Goal: Transaction & Acquisition: Book appointment/travel/reservation

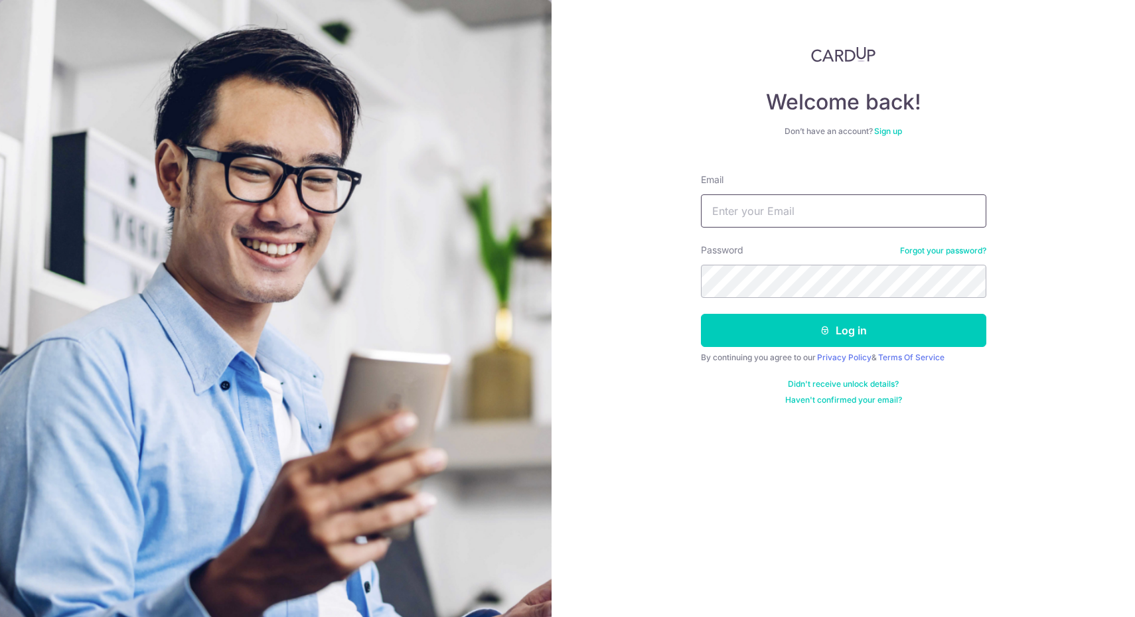
type input "yanatatiana@gmail.com"
click at [843, 330] on button "Log in" at bounding box center [843, 330] width 285 height 33
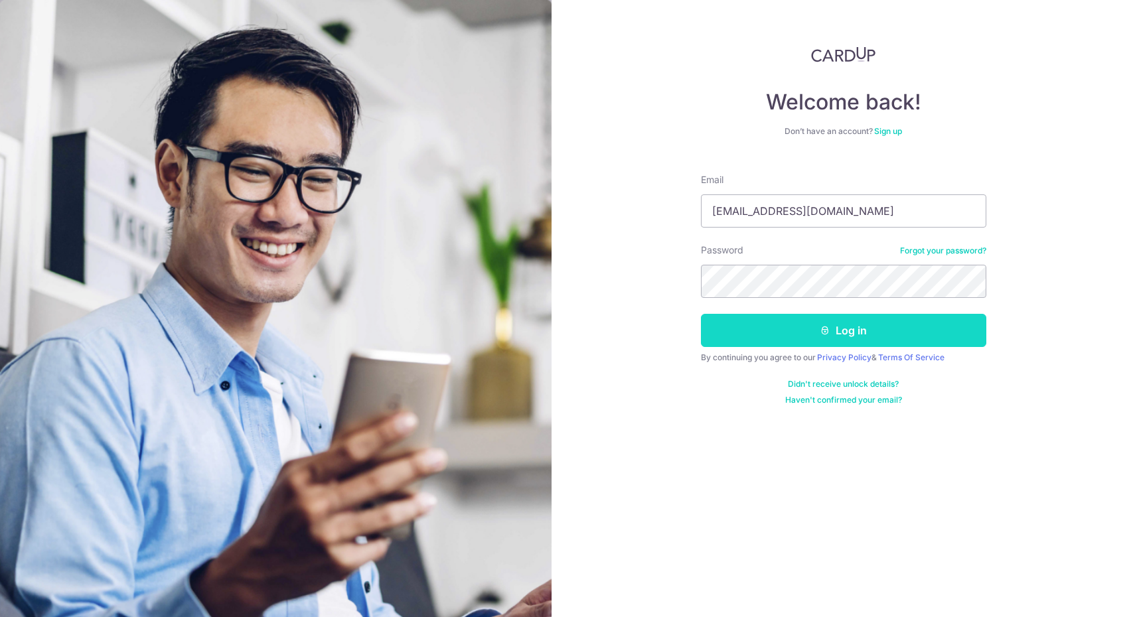
click at [851, 330] on button "Log in" at bounding box center [843, 330] width 285 height 33
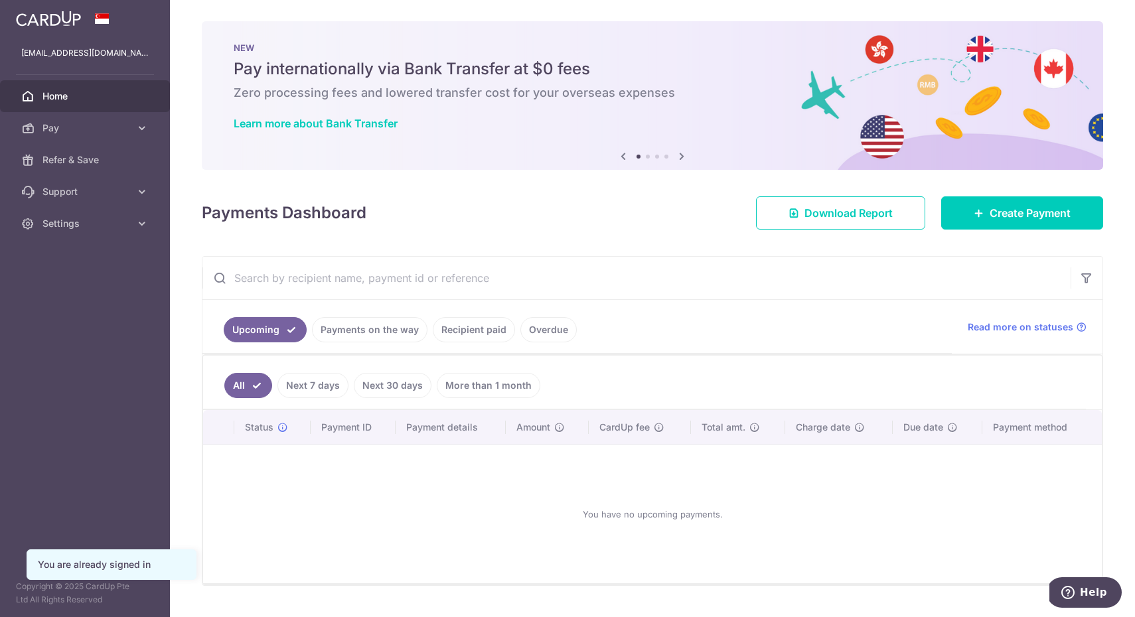
click at [487, 328] on link "Recipient paid" at bounding box center [474, 329] width 82 height 25
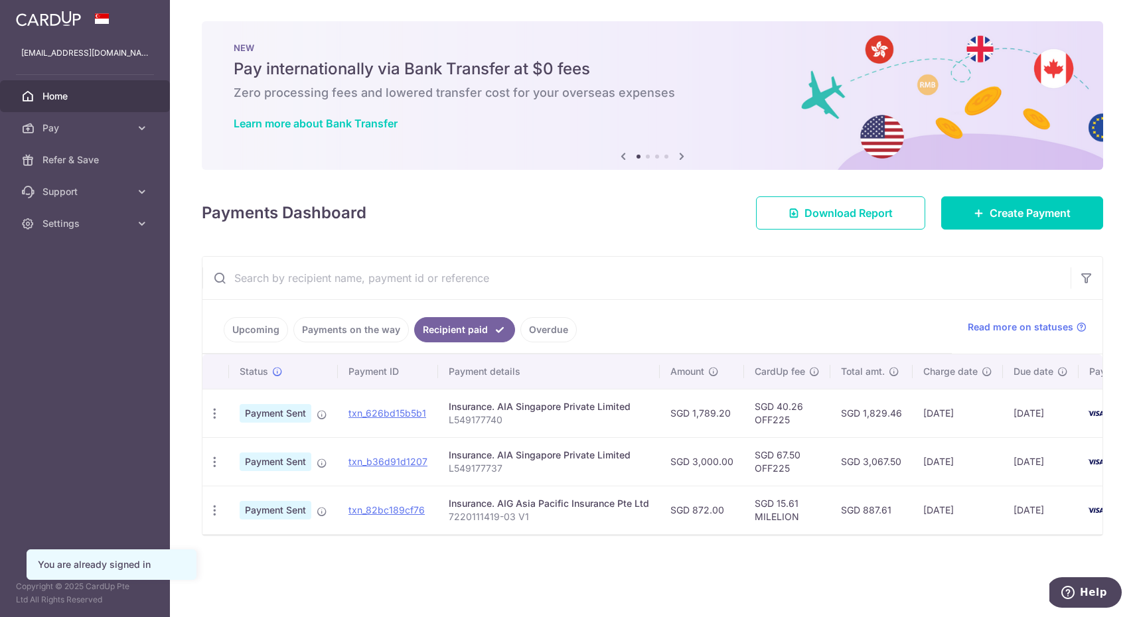
click at [540, 328] on link "Overdue" at bounding box center [548, 329] width 56 height 25
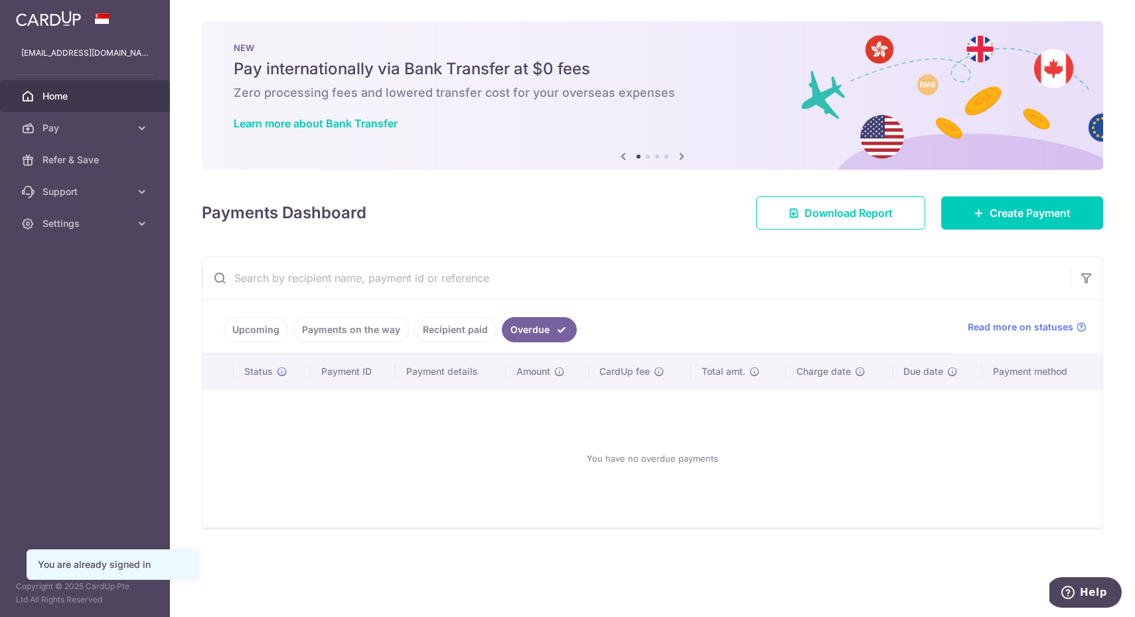
click at [465, 327] on link "Recipient paid" at bounding box center [455, 329] width 82 height 25
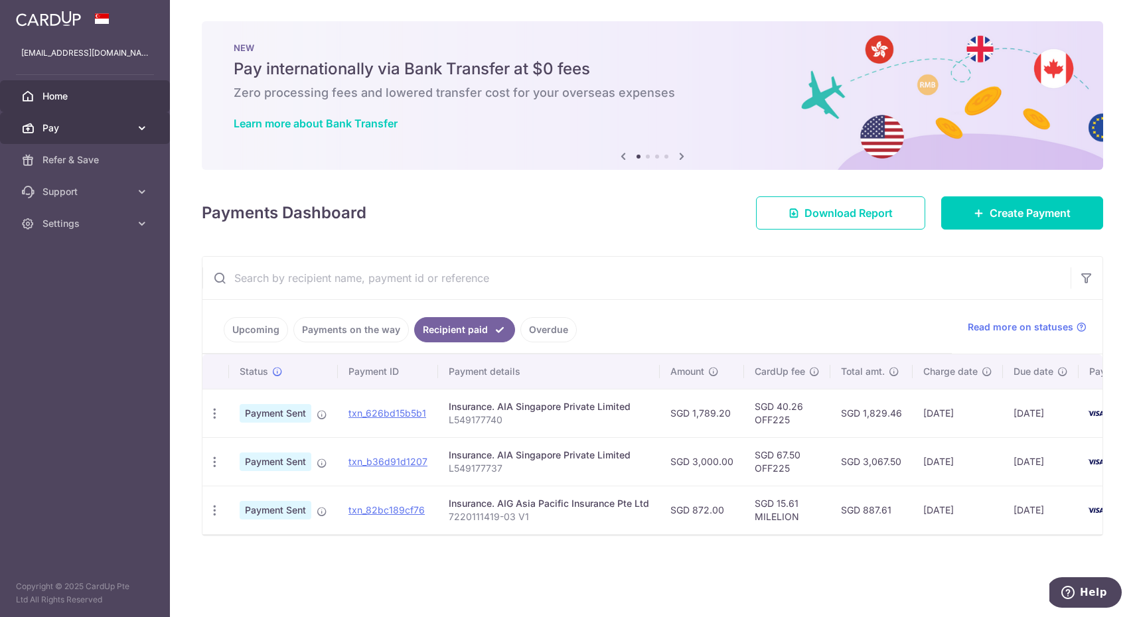
click at [113, 133] on span "Pay" at bounding box center [86, 127] width 88 height 13
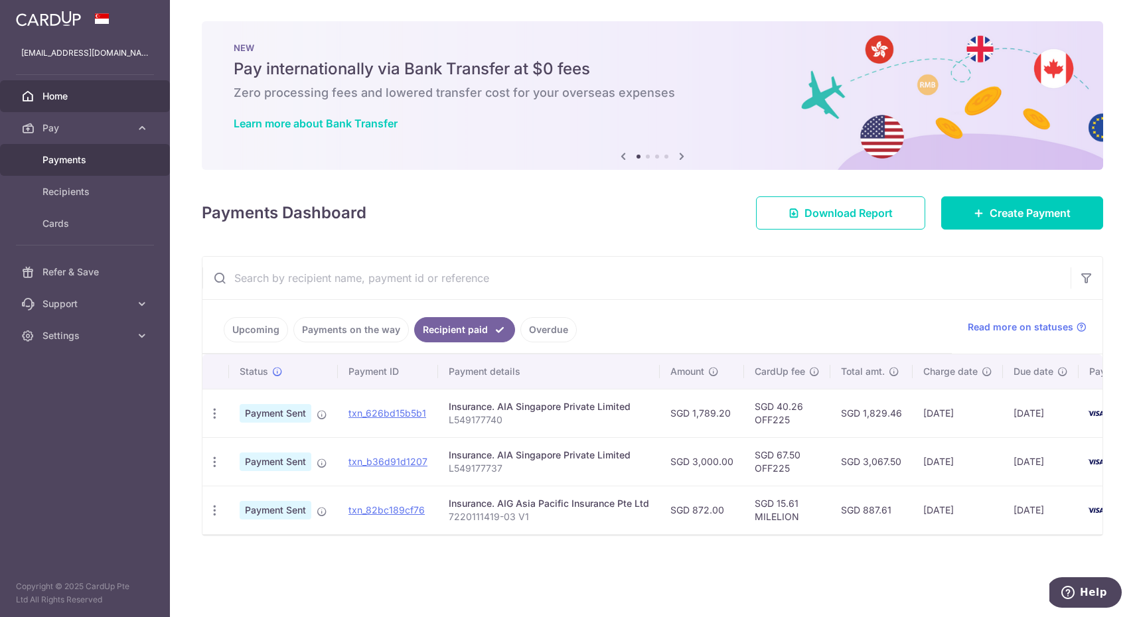
click at [109, 161] on span "Payments" at bounding box center [86, 159] width 88 height 13
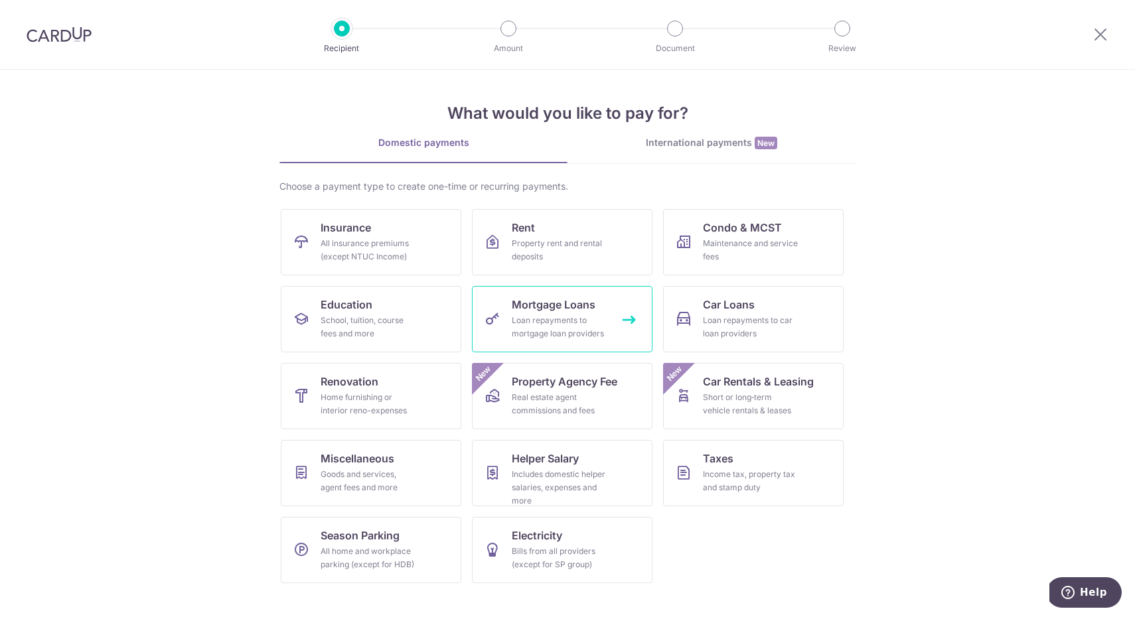
click at [552, 321] on div "Loan repayments to mortgage loan providers" at bounding box center [560, 327] width 96 height 27
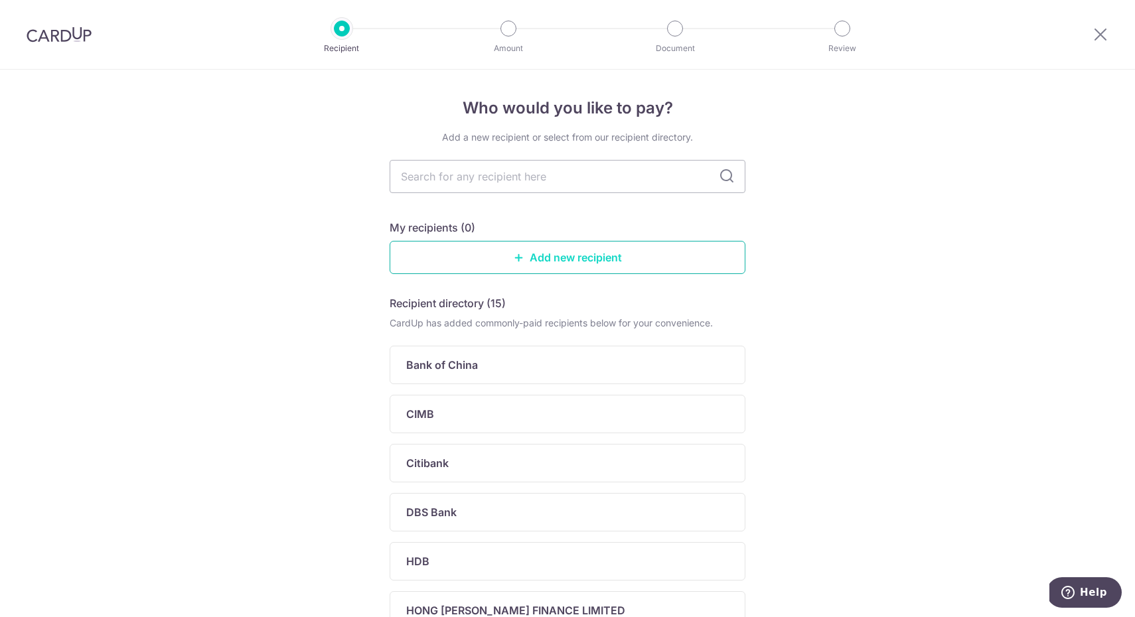
click at [560, 266] on link "Add new recipient" at bounding box center [568, 257] width 356 height 33
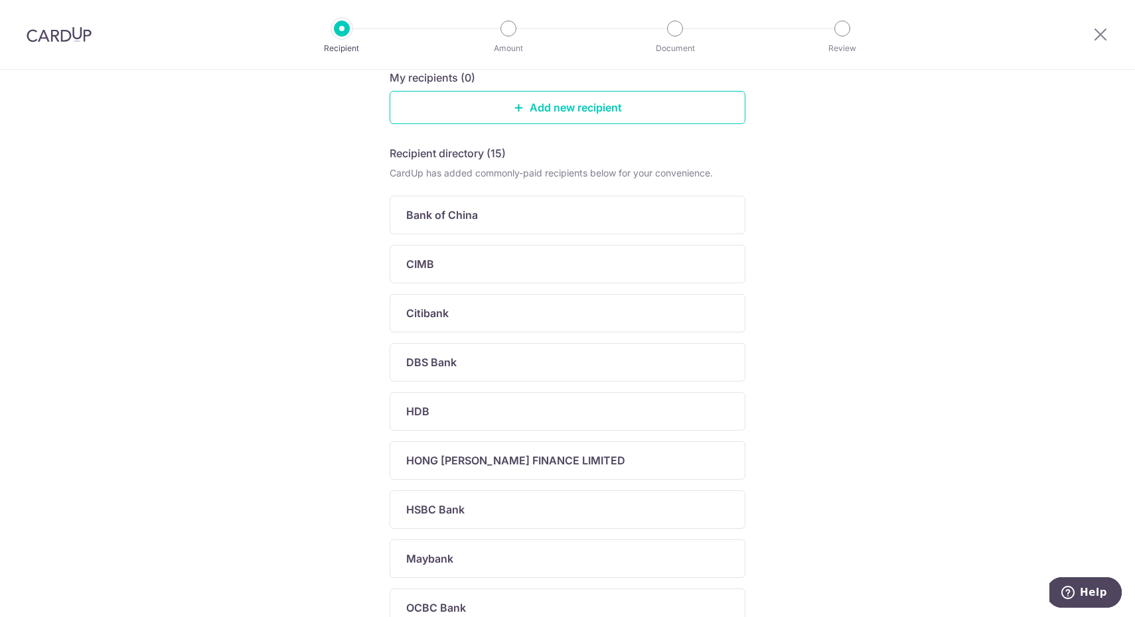
scroll to position [161, 0]
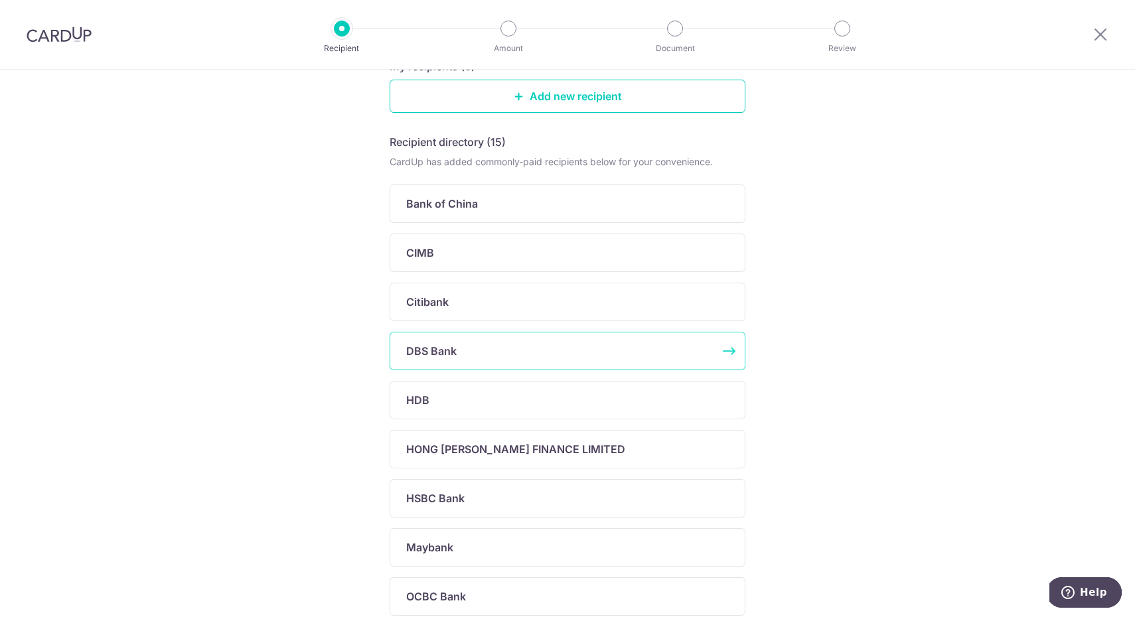
click at [609, 342] on div "DBS Bank" at bounding box center [568, 351] width 356 height 38
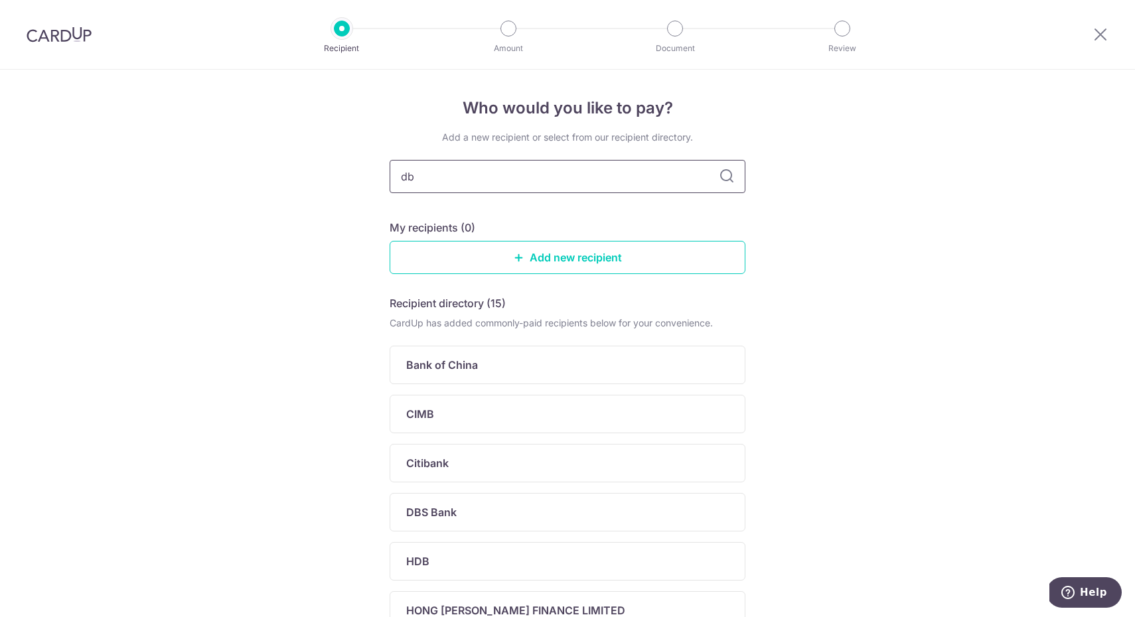
type input "dbs"
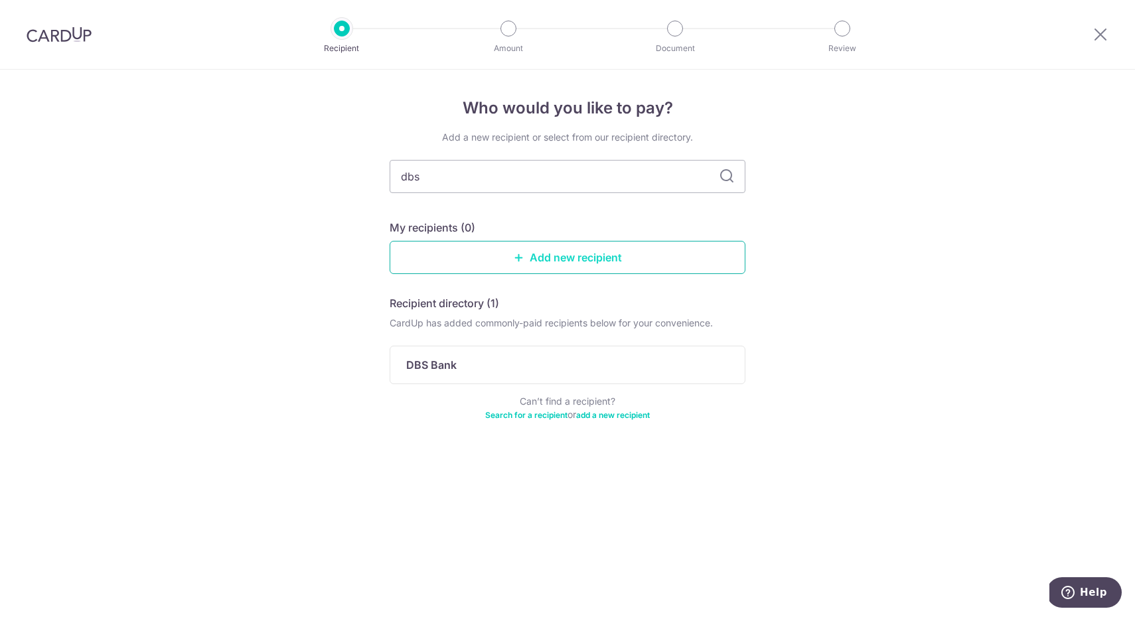
click at [632, 269] on link "Add new recipient" at bounding box center [568, 257] width 356 height 33
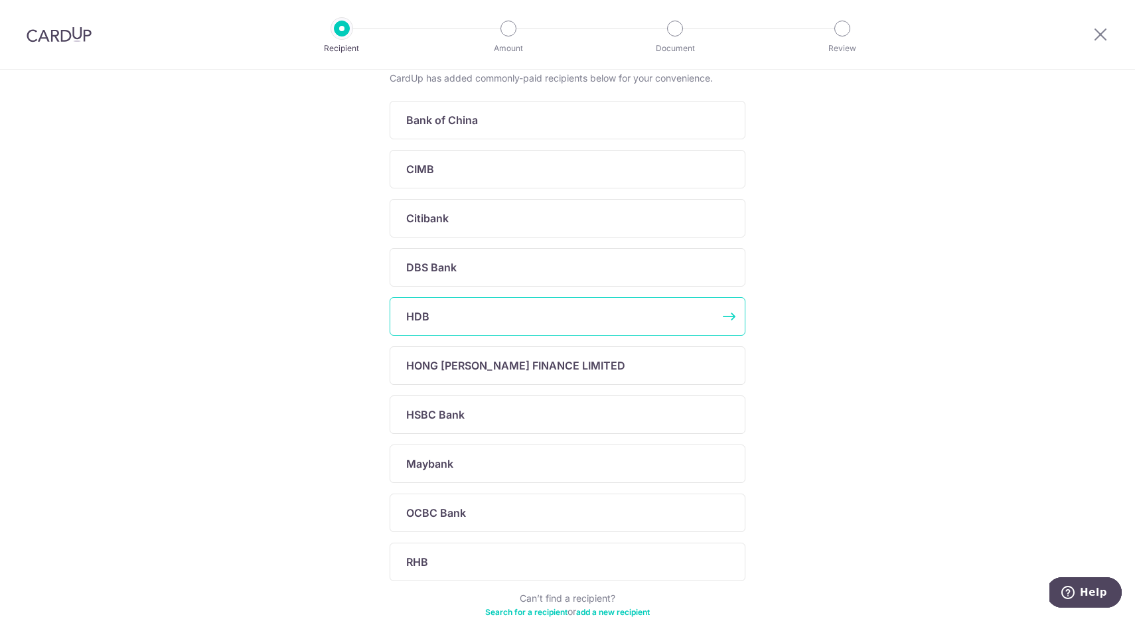
scroll to position [252, 0]
